Goal: Task Accomplishment & Management: Use online tool/utility

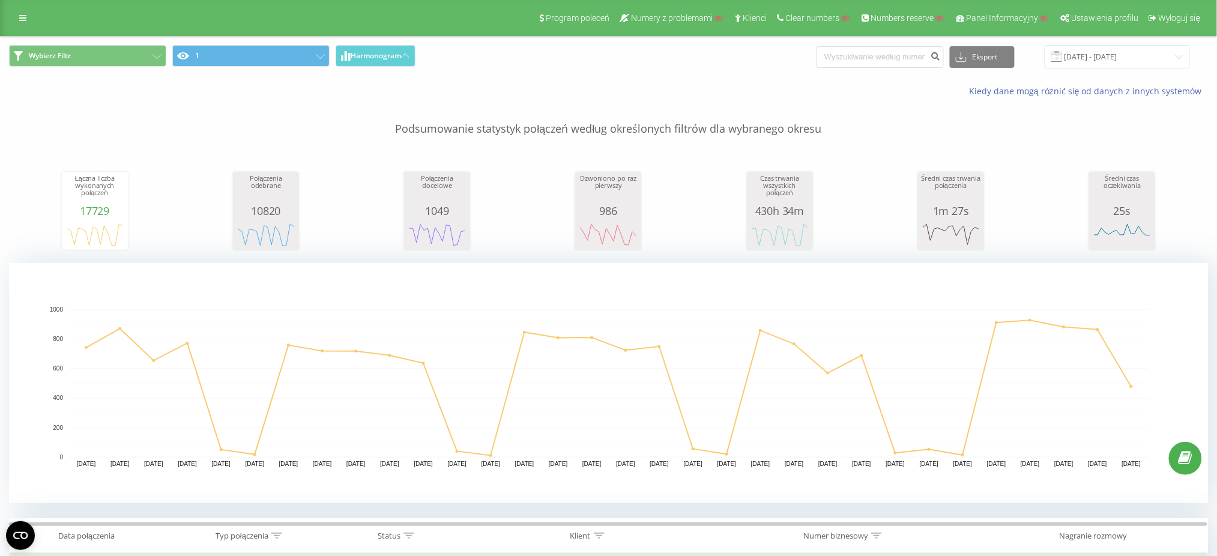
click at [26, 29] on div "Program poleceń Numery z problemami Klienci Clear numbers Numbers reserve Panel…" at bounding box center [608, 18] width 1217 height 36
click at [23, 23] on link at bounding box center [23, 18] width 22 height 17
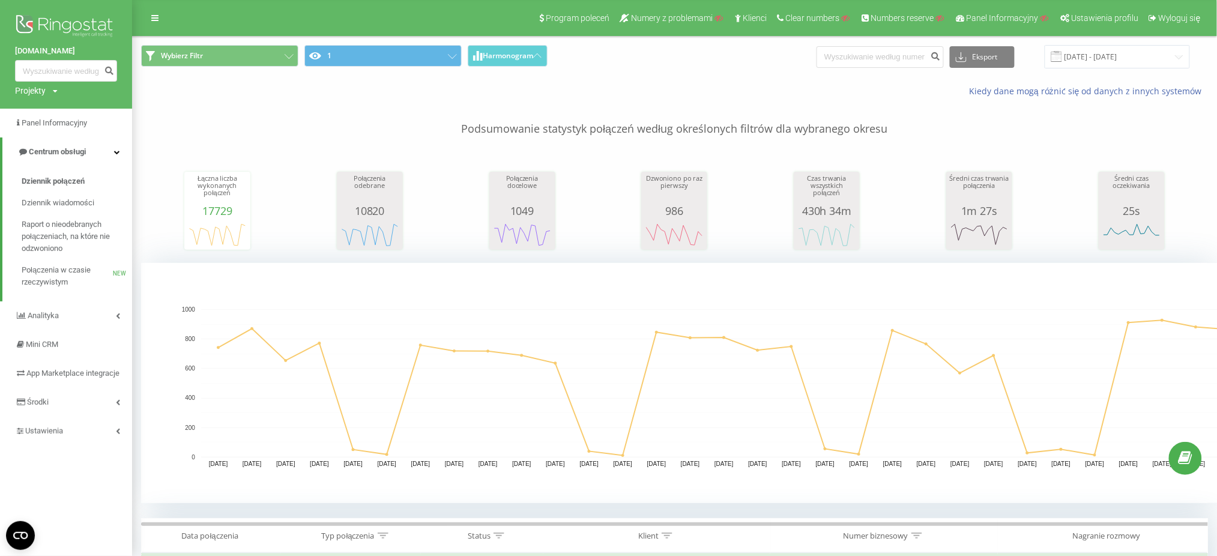
click at [46, 91] on div "Projekty Wyszukiwanie" at bounding box center [36, 91] width 43 height 12
click at [50, 103] on input "text" at bounding box center [49, 108] width 60 height 17
paste input "peldigitus.com.ua"
type input "peldigitus.com.ua"
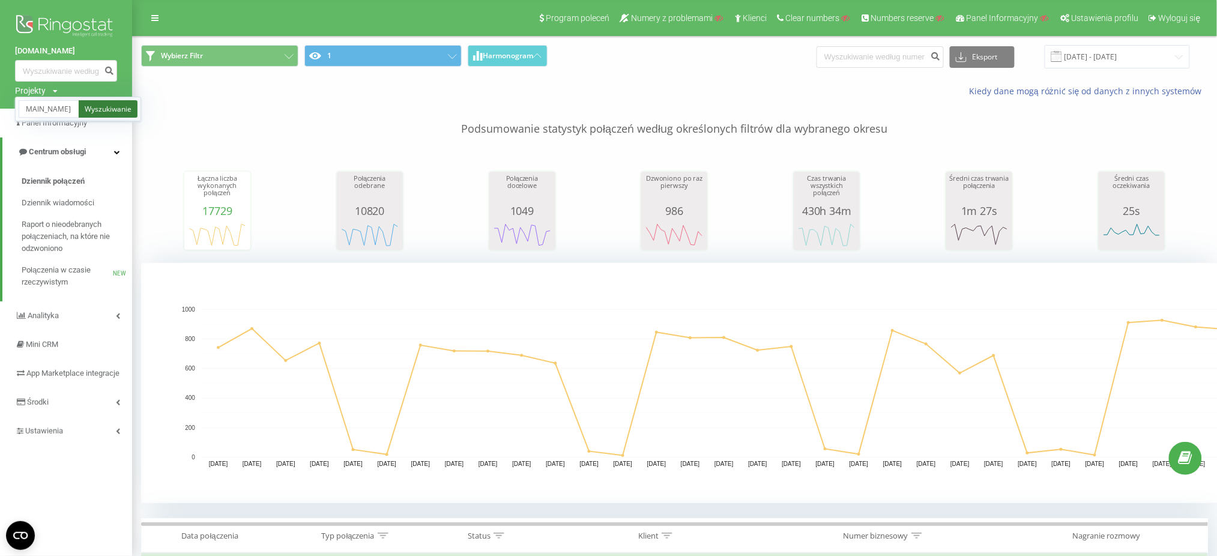
scroll to position [0, 0]
click at [110, 115] on link "Wyszukiwanie" at bounding box center [108, 108] width 59 height 17
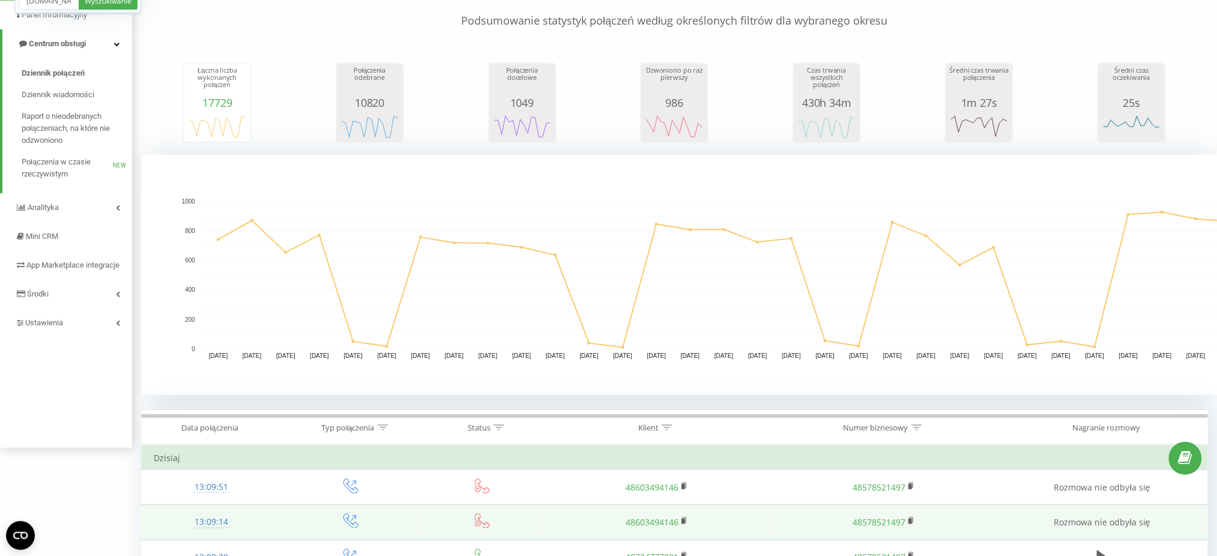
scroll to position [370, 0]
